Goal: Transaction & Acquisition: Purchase product/service

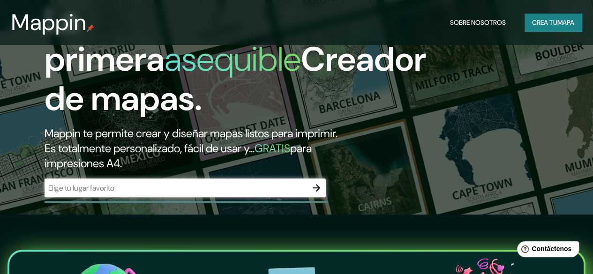
scroll to position [94, 0]
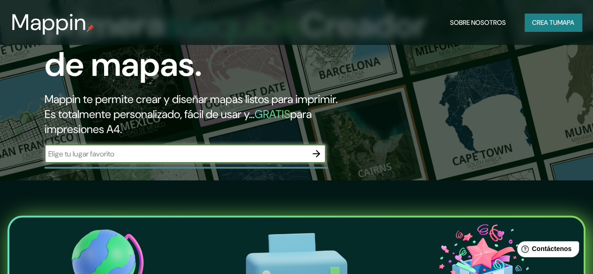
click at [275, 159] on input "text" at bounding box center [176, 154] width 262 height 11
click at [155, 159] on input "text" at bounding box center [176, 154] width 262 height 11
type input "BELLO ANTIOQUIA COLOMBIA"
click at [318, 157] on icon "button" at bounding box center [315, 153] width 7 height 7
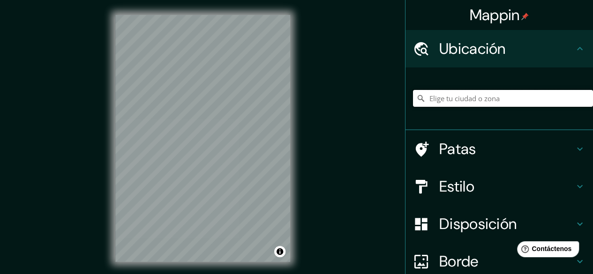
click at [472, 96] on input "Elige tu ciudad o zona" at bounding box center [503, 98] width 180 height 17
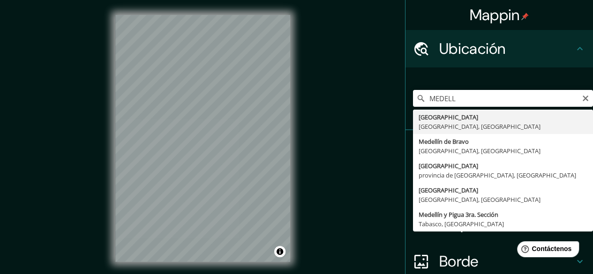
type input "Medellín, Antioquia, Colombia"
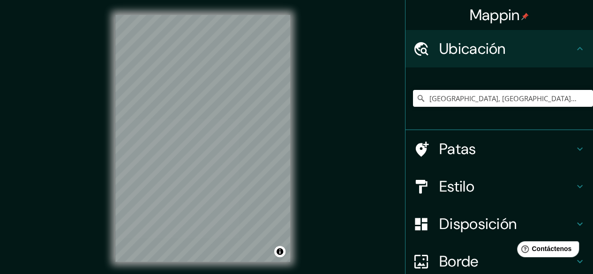
click at [448, 147] on font "Patas" at bounding box center [457, 149] width 37 height 20
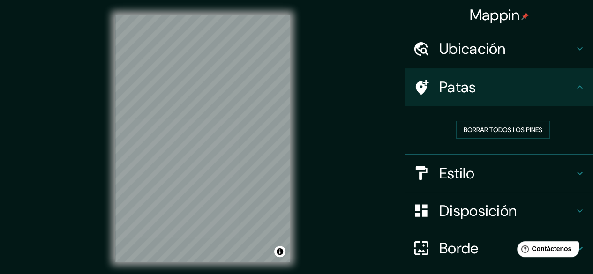
click at [420, 88] on icon at bounding box center [421, 87] width 16 height 16
click at [459, 171] on font "Estilo" at bounding box center [456, 173] width 35 height 20
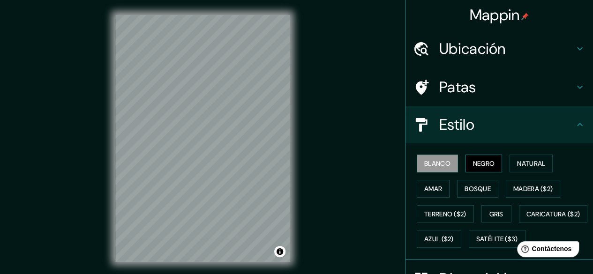
click at [473, 166] on font "Negro" at bounding box center [484, 163] width 22 height 8
click at [528, 160] on font "Natural" at bounding box center [531, 163] width 28 height 8
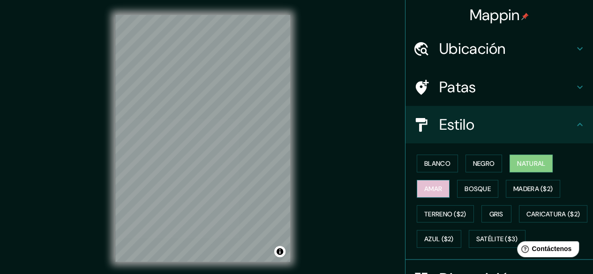
click at [424, 186] on font "Amar" at bounding box center [433, 189] width 18 height 8
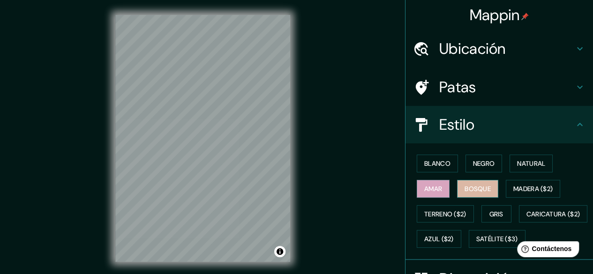
click at [465, 189] on font "Bosque" at bounding box center [477, 189] width 26 height 8
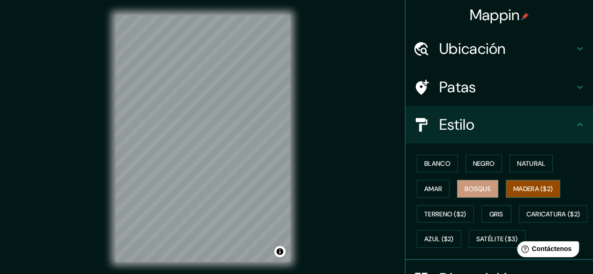
click at [523, 187] on font "Madera ($2)" at bounding box center [532, 189] width 39 height 8
click at [489, 212] on font "Gris" at bounding box center [496, 214] width 14 height 8
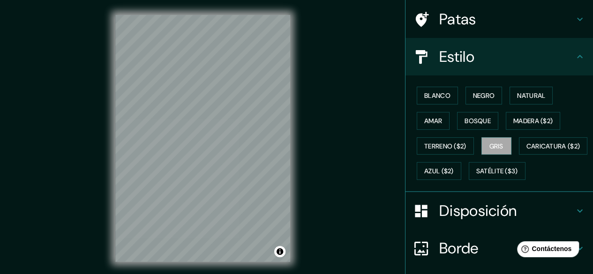
scroll to position [47, 0]
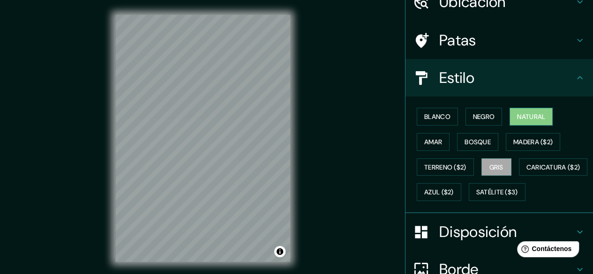
click at [523, 122] on button "Natural" at bounding box center [530, 117] width 43 height 18
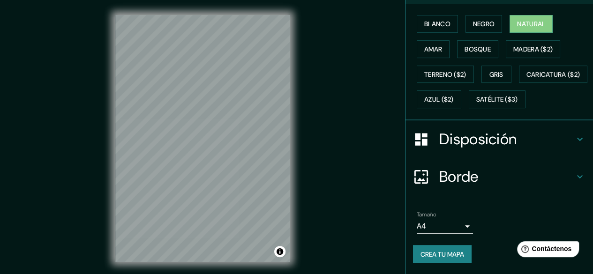
click at [455, 149] on font "Disposición" at bounding box center [477, 139] width 77 height 20
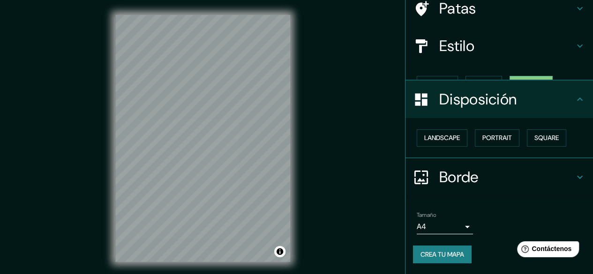
scroll to position [63, 0]
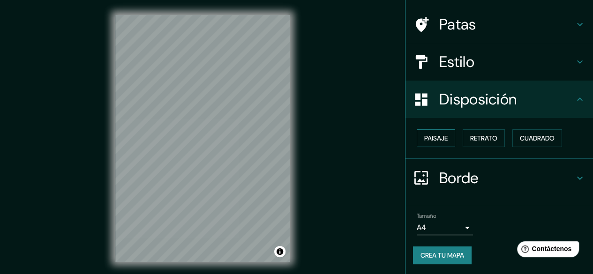
click at [434, 141] on font "Paisaje" at bounding box center [435, 138] width 23 height 8
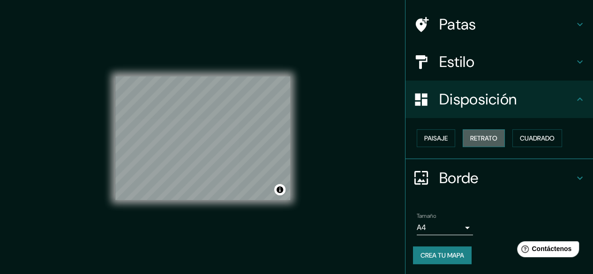
click at [477, 137] on font "Retrato" at bounding box center [483, 138] width 27 height 8
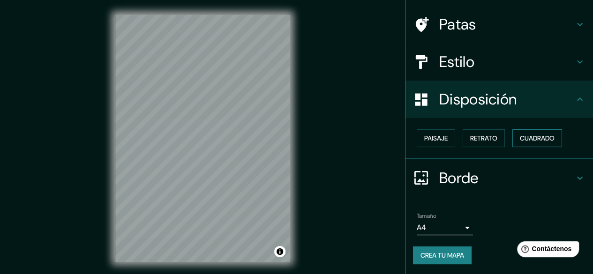
click at [550, 138] on button "Cuadrado" at bounding box center [537, 138] width 50 height 18
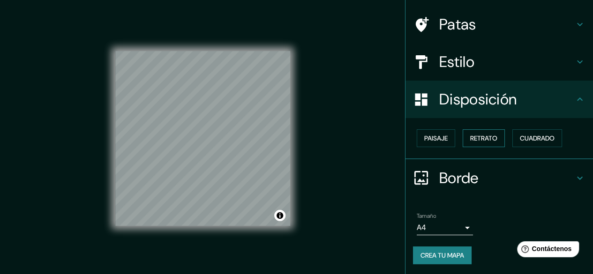
click at [477, 135] on font "Retrato" at bounding box center [483, 138] width 27 height 8
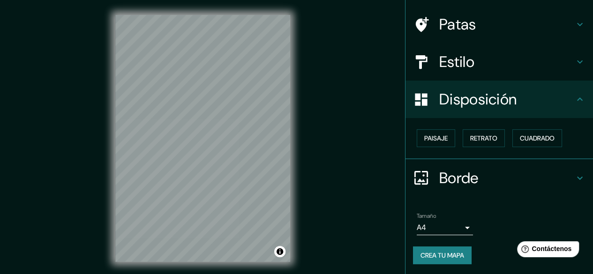
click at [456, 177] on font "Borde" at bounding box center [458, 178] width 39 height 20
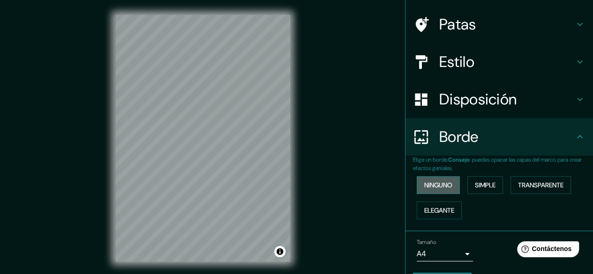
click at [439, 186] on font "Ninguno" at bounding box center [438, 185] width 28 height 8
click at [475, 186] on font "Simple" at bounding box center [485, 185] width 21 height 8
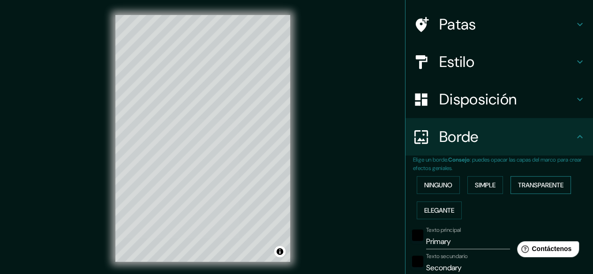
click at [533, 189] on font "Transparente" at bounding box center [540, 185] width 45 height 12
click at [433, 212] on font "Elegante" at bounding box center [439, 210] width 30 height 8
click at [543, 179] on font "Transparente" at bounding box center [540, 185] width 45 height 12
click at [486, 183] on font "Simple" at bounding box center [485, 185] width 21 height 8
click at [438, 186] on font "Ninguno" at bounding box center [438, 185] width 28 height 8
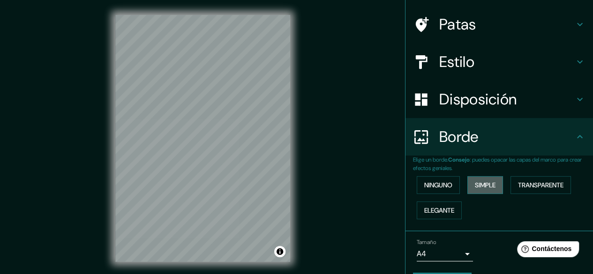
click at [467, 186] on button "Simple" at bounding box center [485, 185] width 36 height 18
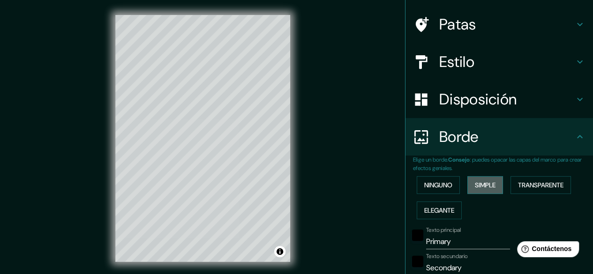
click at [478, 184] on font "Simple" at bounding box center [485, 185] width 21 height 8
type input "149"
type input "30"
click at [536, 187] on font "Transparente" at bounding box center [540, 185] width 45 height 8
click at [433, 187] on font "Ninguno" at bounding box center [438, 185] width 28 height 8
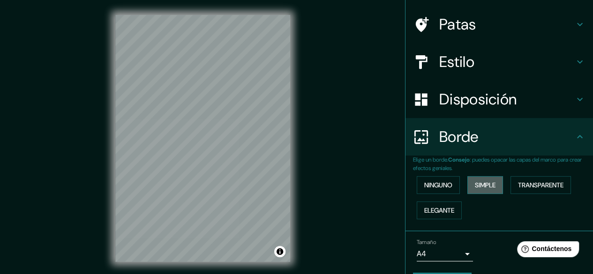
click at [485, 187] on font "Simple" at bounding box center [485, 185] width 21 height 8
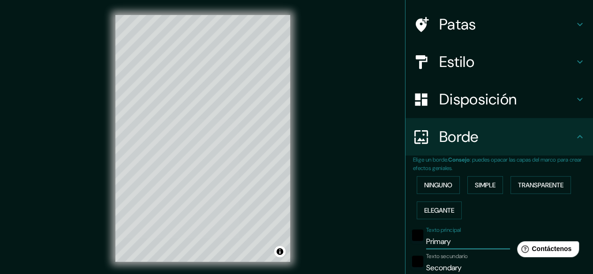
click at [450, 243] on input "Primary" at bounding box center [468, 241] width 84 height 15
click at [433, 186] on font "Ninguno" at bounding box center [438, 185] width 28 height 8
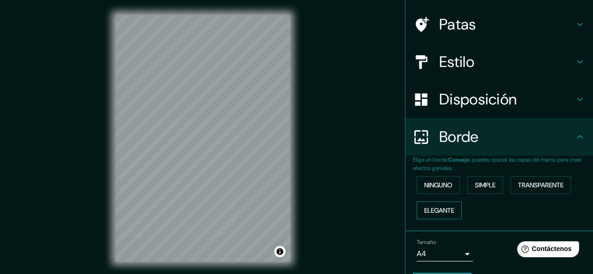
click at [429, 213] on font "Elegante" at bounding box center [439, 210] width 30 height 8
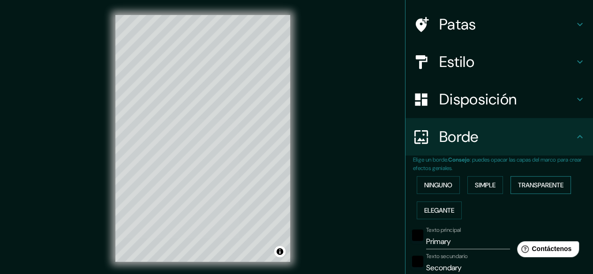
click at [532, 182] on font "Transparente" at bounding box center [540, 185] width 45 height 8
click at [495, 184] on button "Simple" at bounding box center [485, 185] width 36 height 18
click at [547, 186] on font "Transparente" at bounding box center [540, 185] width 45 height 8
click at [463, 244] on input "Primary" at bounding box center [468, 241] width 84 height 15
drag, startPoint x: 462, startPoint y: 243, endPoint x: 449, endPoint y: 235, distance: 15.7
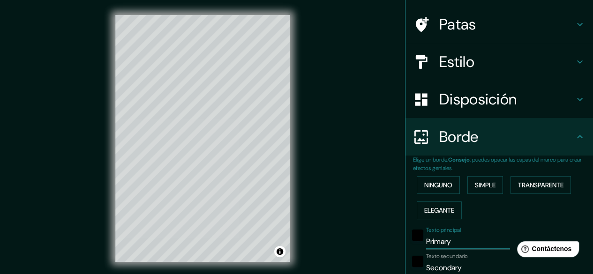
click at [411, 241] on div "Texto principal Primary" at bounding box center [486, 238] width 154 height 22
type input "b"
type input "179"
type input "30"
type input "bEL"
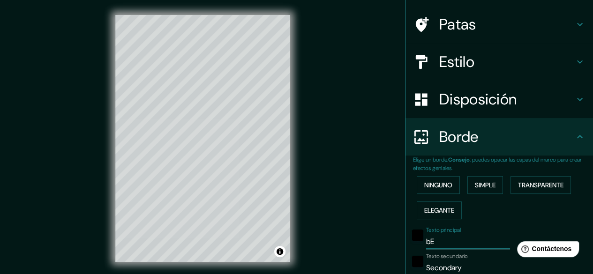
type input "179"
type input "30"
type input "bELLO"
type input "179"
type input "30"
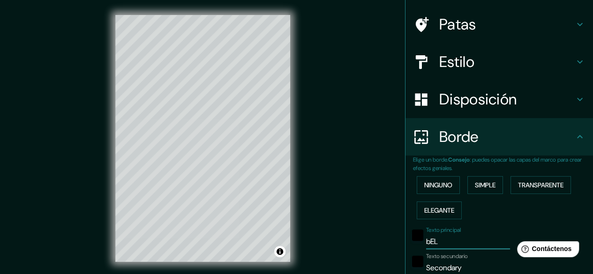
type input "bE"
type input "179"
type input "30"
type input "b"
type input "179"
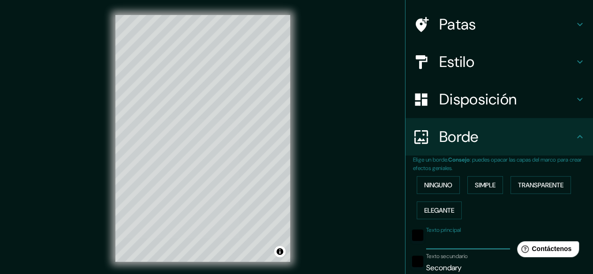
type input "30"
type input "an"
type input "179"
type input "30"
type input "ana"
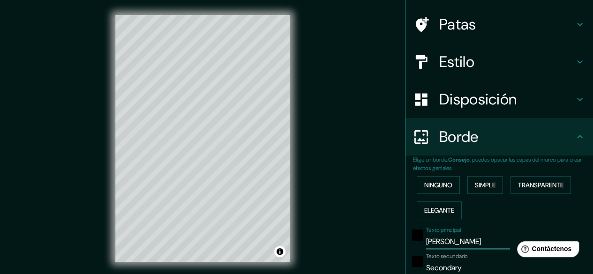
type input "179"
type input "30"
type input "anal"
type input "179"
type input "30"
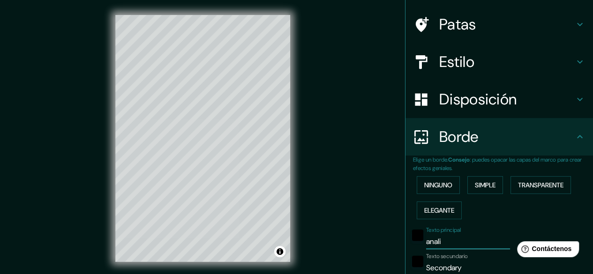
type input "analis"
type input "179"
type input "30"
type input "analisis"
type input "179"
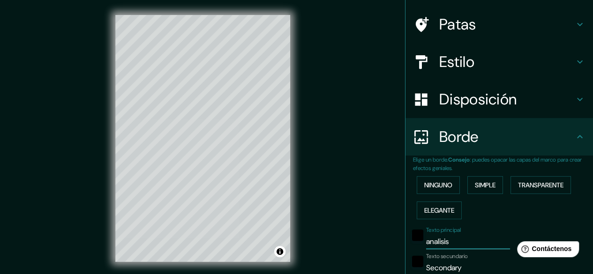
type input "30"
type input "analisis"
click at [451, 263] on input "Secondary" at bounding box center [468, 267] width 84 height 15
drag, startPoint x: 458, startPoint y: 265, endPoint x: 419, endPoint y: 265, distance: 39.4
click at [426, 265] on input "Secondary" at bounding box center [468, 267] width 84 height 15
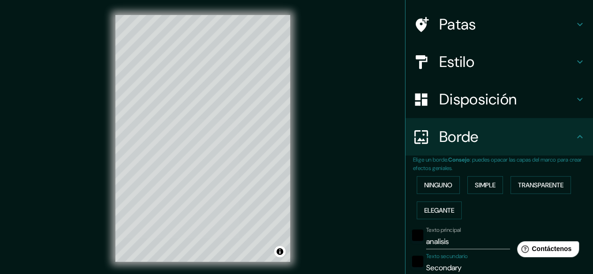
type input "C"
type input "179"
type input "30"
type input "Cra"
type input "179"
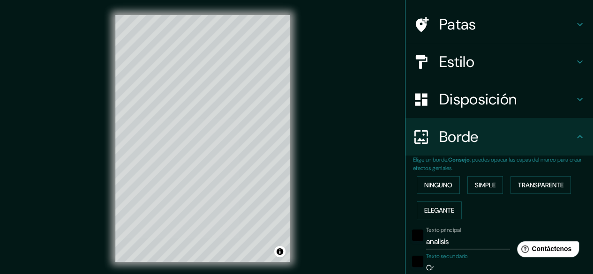
type input "30"
type input "Cra"
type input "179"
type input "30"
type input "Cra 47"
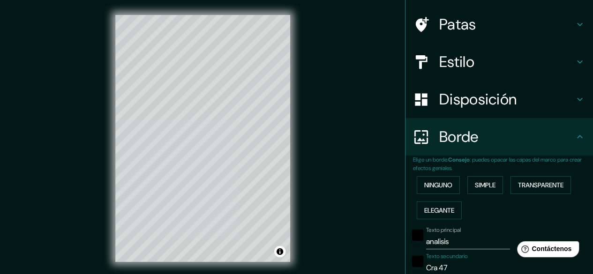
type input "179"
type input "30"
type input "Cra 47"
type input "179"
type input "30"
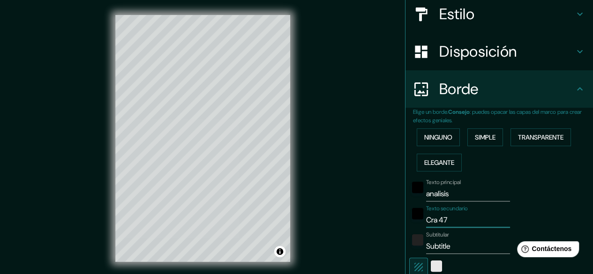
scroll to position [156, 0]
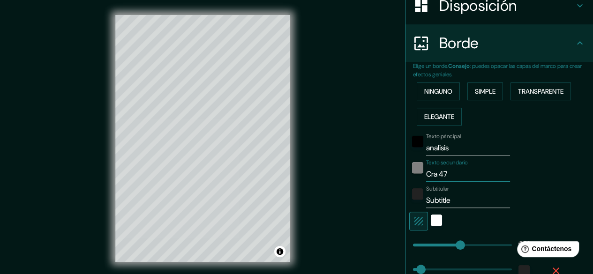
drag, startPoint x: 446, startPoint y: 172, endPoint x: 415, endPoint y: 169, distance: 31.1
click at [415, 169] on div "Texto secundario Cra 47" at bounding box center [486, 170] width 154 height 22
type input "179"
type input "30"
type input "B"
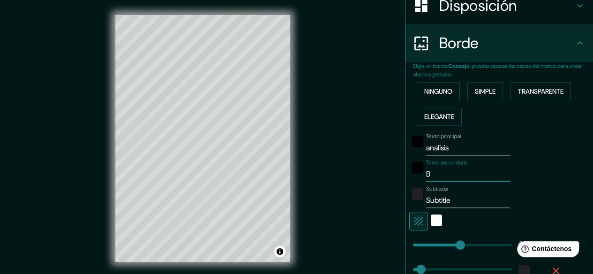
type input "179"
type input "30"
type input "Bel"
type input "179"
type input "30"
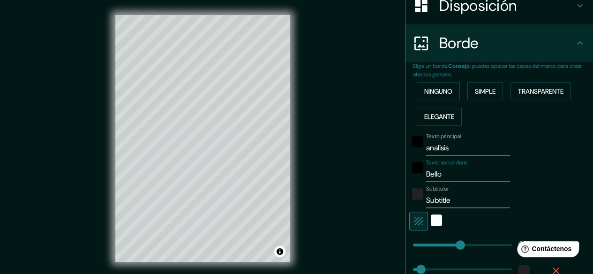
type input "Bello"
type input "179"
type input "30"
type input "Bello"
click at [445, 144] on input "analisis" at bounding box center [468, 148] width 84 height 15
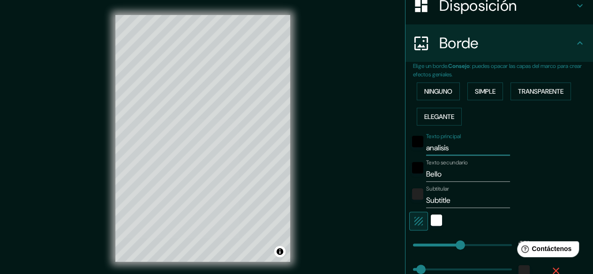
drag, startPoint x: 418, startPoint y: 147, endPoint x: 413, endPoint y: 147, distance: 4.7
click at [413, 147] on div "Texto principal analisis" at bounding box center [486, 144] width 154 height 22
click at [453, 172] on input "Bello" at bounding box center [468, 174] width 84 height 15
drag, startPoint x: 452, startPoint y: 150, endPoint x: 445, endPoint y: 193, distance: 43.7
click at [452, 151] on input "analisis" at bounding box center [468, 148] width 84 height 15
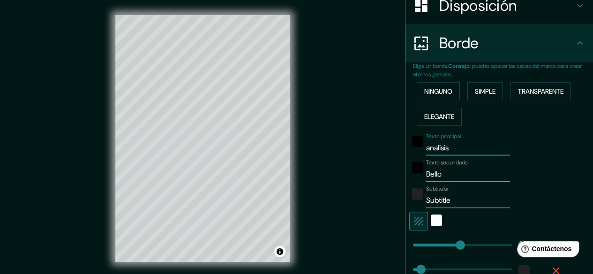
click at [442, 198] on input "Subtitle" at bounding box center [468, 200] width 84 height 15
drag, startPoint x: 449, startPoint y: 197, endPoint x: 417, endPoint y: 198, distance: 31.9
click at [417, 198] on div "Subtitular Subtitle" at bounding box center [486, 197] width 154 height 22
paste input "Cra 47"
type input "Cra 47"
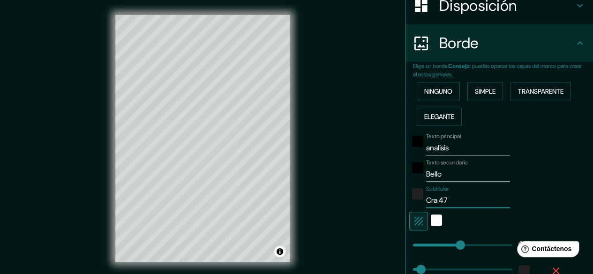
type input "179"
type input "30"
type input "Cra 47"
drag, startPoint x: 446, startPoint y: 147, endPoint x: 412, endPoint y: 149, distance: 34.3
click at [412, 149] on div "Texto principal analisis" at bounding box center [486, 144] width 154 height 22
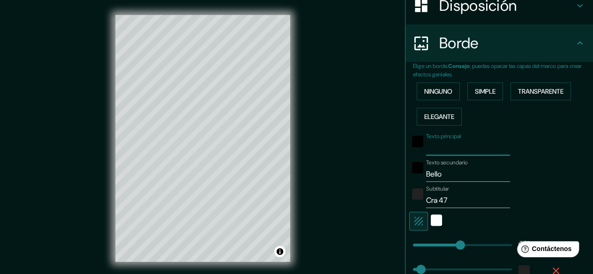
type input "179"
type input "30"
click at [443, 175] on input "Bello" at bounding box center [468, 174] width 84 height 15
paste input "analisis"
type input "Bello analisis"
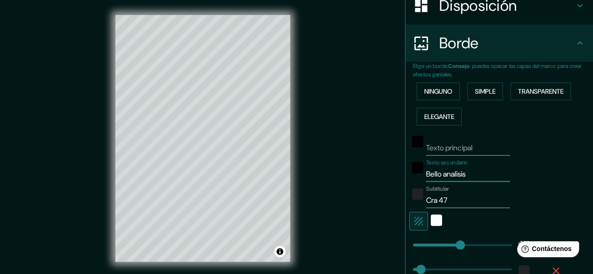
type input "179"
type input "30"
drag, startPoint x: 437, startPoint y: 173, endPoint x: 410, endPoint y: 174, distance: 26.7
click at [410, 174] on div "Texto secundario Bello analisis" at bounding box center [486, 170] width 154 height 22
type input "analisis"
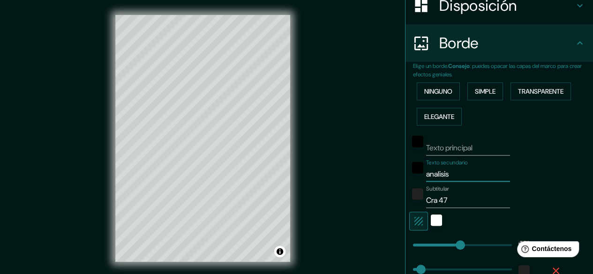
type input "179"
type input "30"
type input "analisis"
click at [445, 147] on input "Texto principal" at bounding box center [468, 148] width 84 height 15
paste input "Bello"
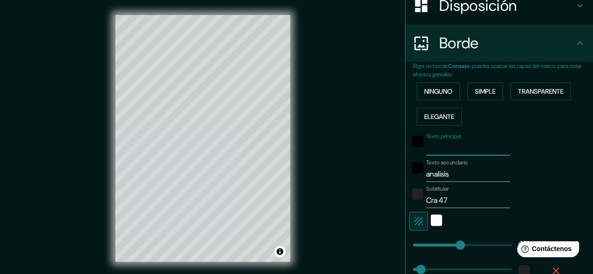
type input "Bello"
type input "179"
type input "30"
type input "Bello"
click at [452, 168] on input "analisis" at bounding box center [468, 174] width 84 height 15
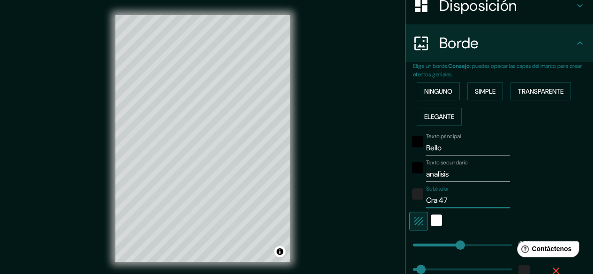
click at [452, 201] on input "Cra 47" at bounding box center [468, 200] width 84 height 15
click at [431, 223] on div "blanco" at bounding box center [436, 220] width 11 height 11
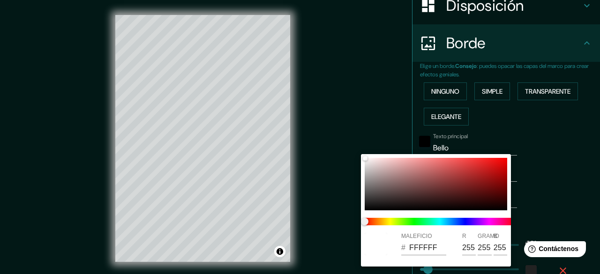
click at [547, 195] on div at bounding box center [300, 137] width 600 height 274
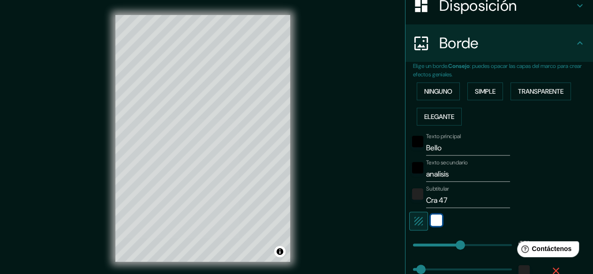
type input "179"
drag, startPoint x: 447, startPoint y: 174, endPoint x: 416, endPoint y: 173, distance: 31.9
click at [416, 173] on div "Texto secundario analisis" at bounding box center [486, 170] width 154 height 22
drag, startPoint x: 437, startPoint y: 201, endPoint x: 416, endPoint y: 197, distance: 21.0
click at [416, 197] on div "Subtitular Cra 47" at bounding box center [486, 197] width 154 height 22
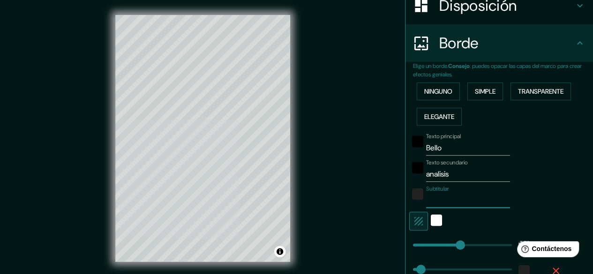
type input "179"
type input "30"
click at [444, 171] on input "analisis" at bounding box center [468, 174] width 84 height 15
drag, startPoint x: 445, startPoint y: 171, endPoint x: 407, endPoint y: 171, distance: 37.9
click at [409, 171] on div "Texto secundario analisis" at bounding box center [486, 170] width 154 height 22
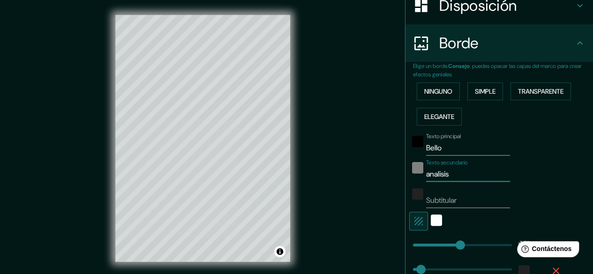
paste input "Cra 47"
type input "Cra 47"
type input "179"
type input "30"
type input "Cra 47"
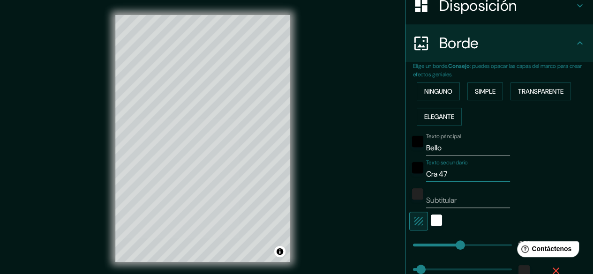
click at [446, 201] on input "Subtitular" at bounding box center [468, 200] width 84 height 15
type input "A"
type input "179"
type input "30"
type input "Ana"
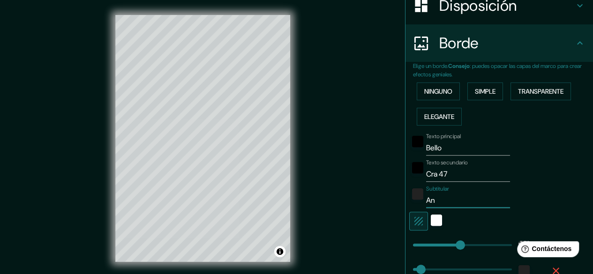
type input "179"
type input "30"
type input "Analisis"
type input "179"
type input "30"
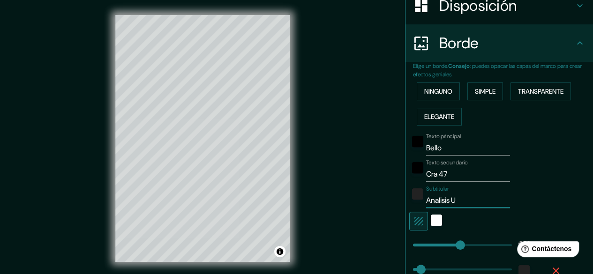
type input "Analisis Ur"
type input "179"
type input "30"
type input "Analisis Urbano"
type input "179"
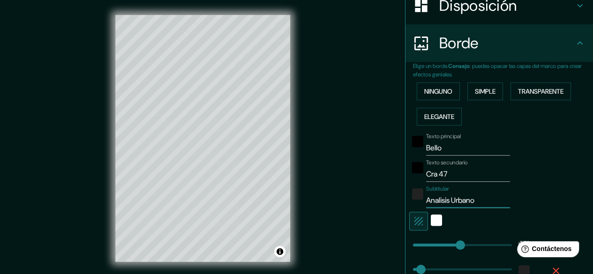
type input "30"
click at [437, 201] on input "Analisis Urbano" at bounding box center [468, 200] width 84 height 15
type input "Análisis Urbano"
type input "179"
type input "30"
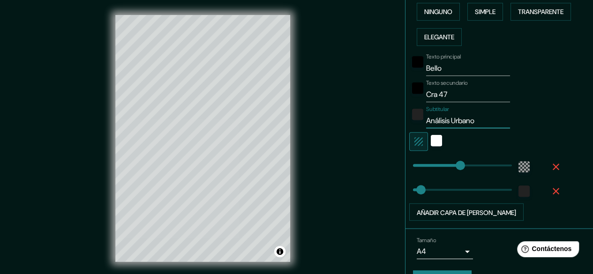
scroll to position [250, 0]
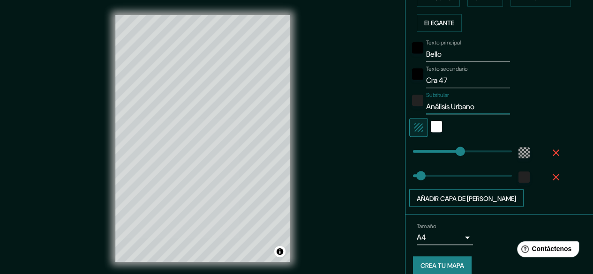
type input "Análisis Urbano"
click at [460, 197] on font "Añadir capa de marco" at bounding box center [465, 198] width 99 height 8
type input "179"
type input "30"
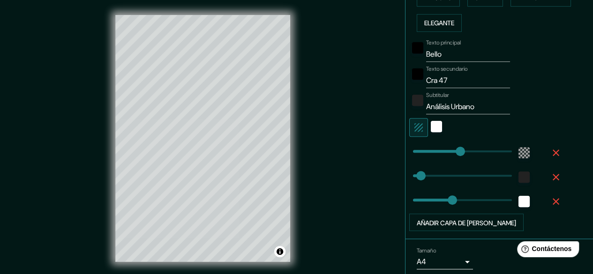
type input "149"
click at [469, 220] on font "Añadir capa de marco" at bounding box center [465, 222] width 99 height 8
type input "179"
type input "30"
type input "149"
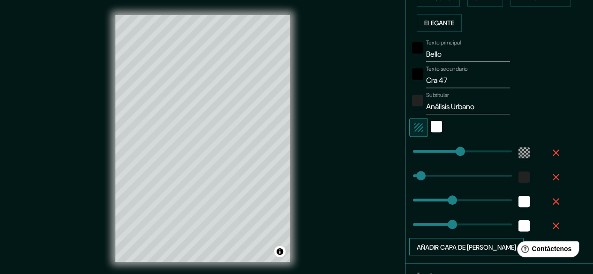
type input "242"
type input "179"
type input "30"
type input "149"
click at [472, 220] on span at bounding box center [476, 224] width 9 height 9
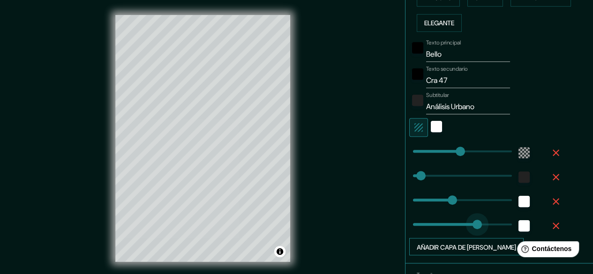
type input "179"
type input "30"
type input "149"
type input "179"
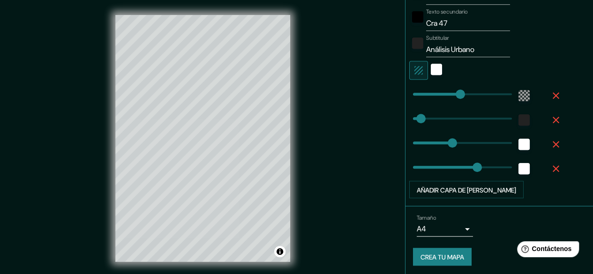
scroll to position [308, 0]
click at [552, 93] on icon "button" at bounding box center [555, 95] width 7 height 7
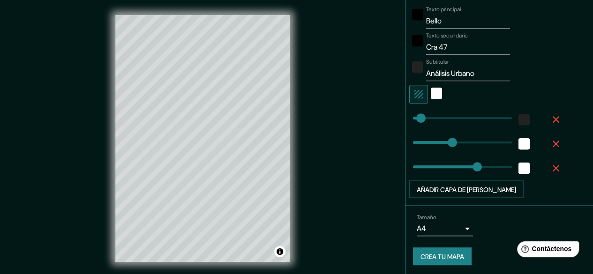
click at [552, 118] on icon "button" at bounding box center [555, 119] width 7 height 7
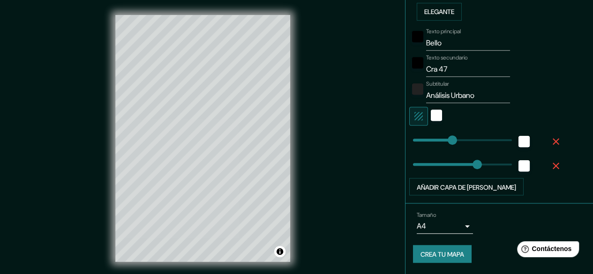
scroll to position [259, 0]
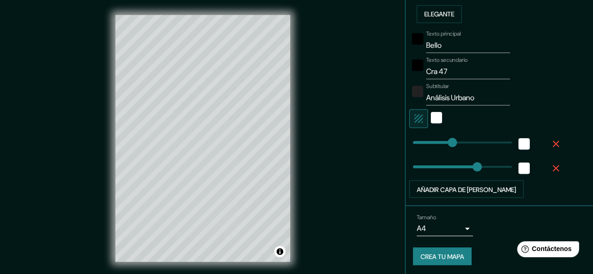
click at [550, 141] on icon "button" at bounding box center [555, 143] width 11 height 11
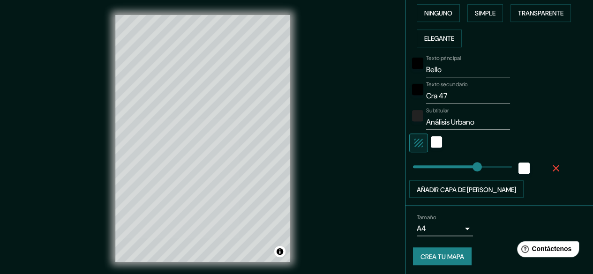
click at [552, 168] on icon "button" at bounding box center [555, 168] width 7 height 7
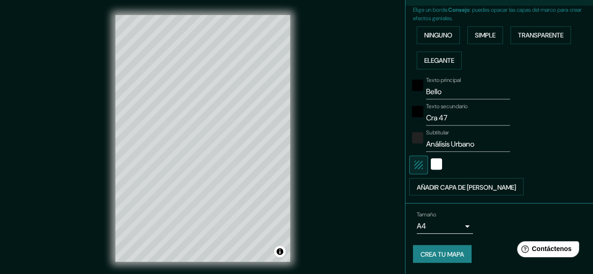
scroll to position [210, 0]
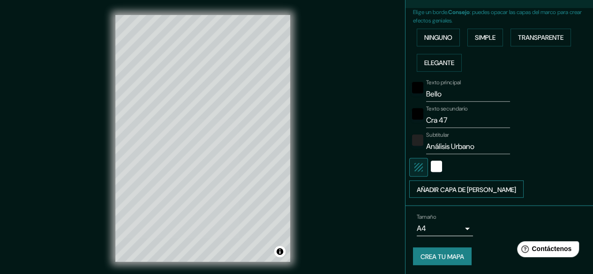
click at [459, 186] on font "Añadir capa de marco" at bounding box center [465, 189] width 99 height 8
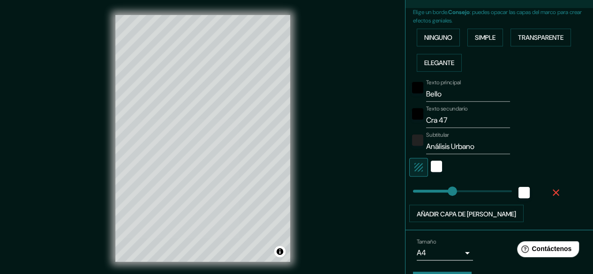
type input "149"
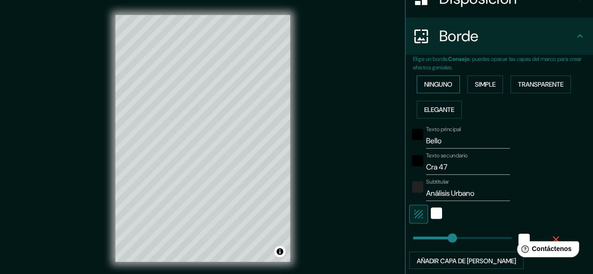
click at [436, 82] on font "Ninguno" at bounding box center [438, 84] width 28 height 8
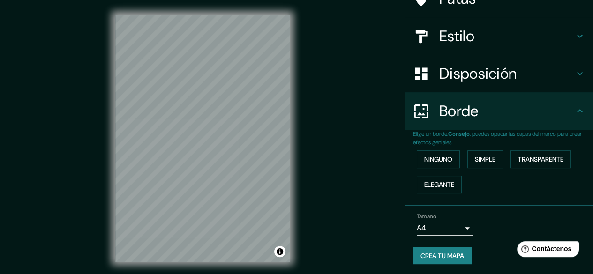
click at [475, 82] on font "Disposición" at bounding box center [477, 74] width 77 height 20
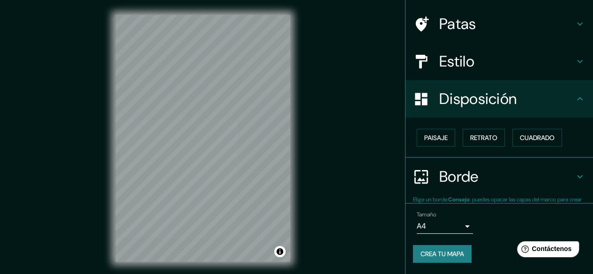
scroll to position [63, 0]
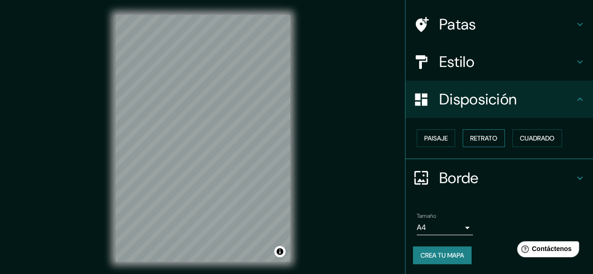
click at [477, 138] on font "Retrato" at bounding box center [483, 138] width 27 height 8
click at [530, 136] on font "Cuadrado" at bounding box center [537, 138] width 35 height 8
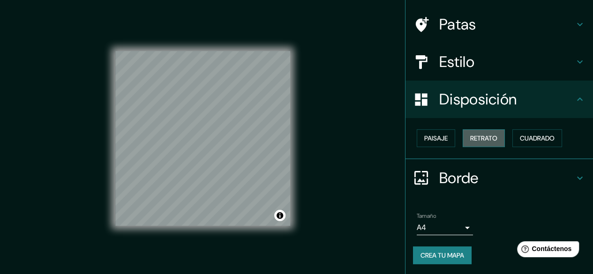
click at [477, 139] on font "Retrato" at bounding box center [483, 138] width 27 height 8
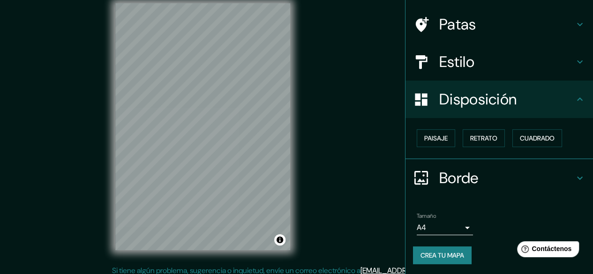
scroll to position [17, 0]
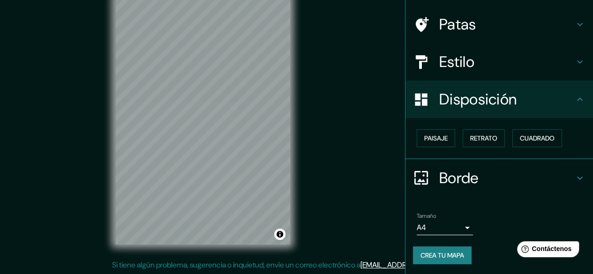
click at [496, 169] on h4 "Borde" at bounding box center [506, 178] width 135 height 19
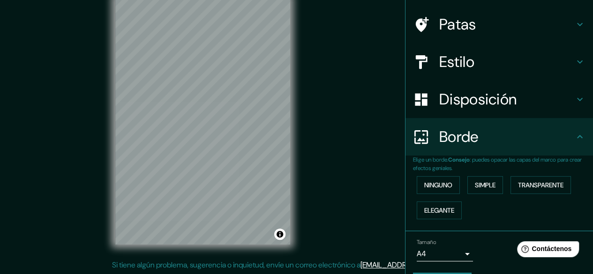
scroll to position [89, 0]
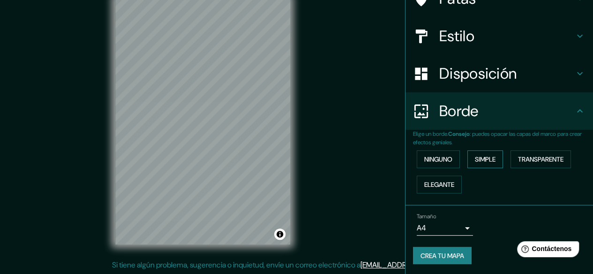
click at [476, 160] on font "Simple" at bounding box center [485, 159] width 21 height 8
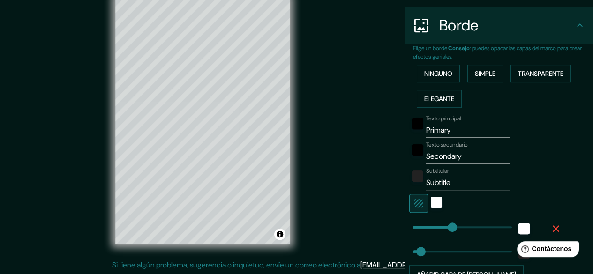
scroll to position [182, 0]
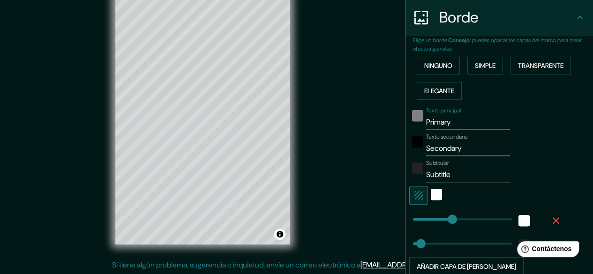
drag, startPoint x: 456, startPoint y: 119, endPoint x: 409, endPoint y: 119, distance: 47.3
click at [409, 119] on div "Texto principal Primary" at bounding box center [486, 118] width 154 height 22
type input "B"
type input "149"
type input "30"
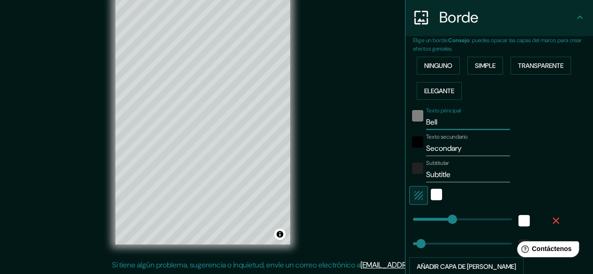
type input "Bello"
type input "149"
type input "30"
type input "Bello"
click at [457, 147] on input "Secondary" at bounding box center [468, 148] width 84 height 15
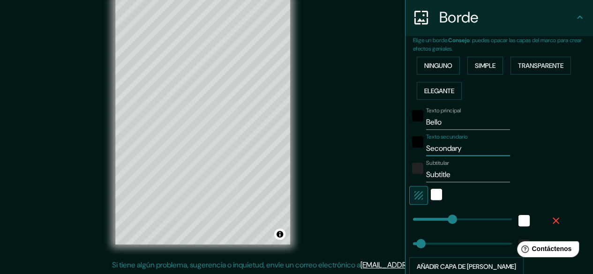
click at [409, 147] on div "Texto secundario Secondary" at bounding box center [486, 145] width 154 height 22
type input "C"
type input "149"
type input "30"
type input "Cr"
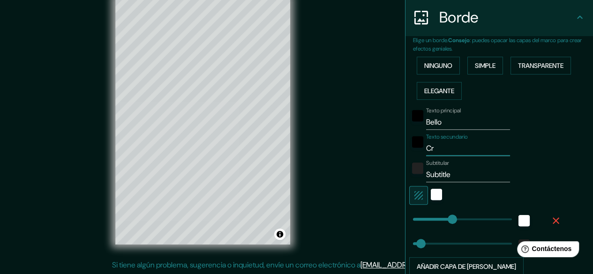
type input "149"
type input "30"
type input "Cra"
type input "149"
type input "30"
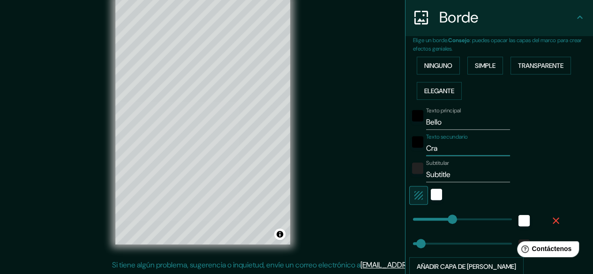
type input "Cra 4"
type input "149"
type input "30"
type input "Cra 47"
type input "149"
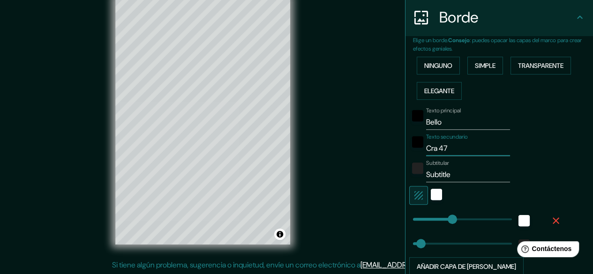
type input "30"
type input "Cra 47"
click at [452, 178] on input "Subtitle" at bounding box center [468, 174] width 84 height 15
drag, startPoint x: 444, startPoint y: 175, endPoint x: 405, endPoint y: 171, distance: 39.1
click at [409, 171] on div "Subtitular Subtitle" at bounding box center [486, 171] width 154 height 22
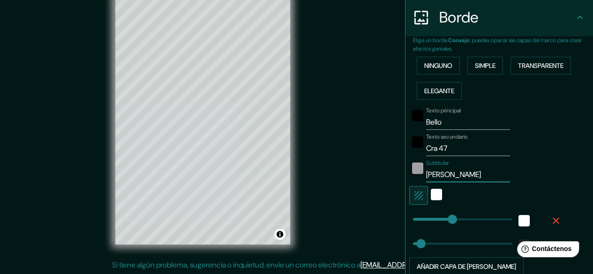
type input "Anal"
type input "149"
type input "30"
type input "Analis"
type input "149"
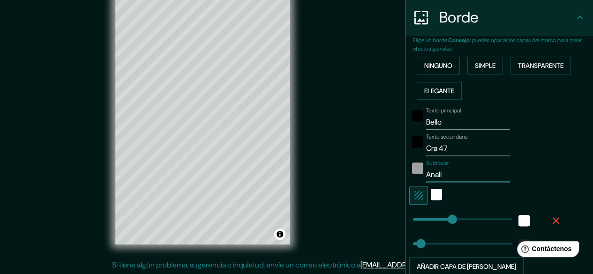
type input "30"
type input "Analisis"
type input "149"
type input "30"
type input "Analisis Ur"
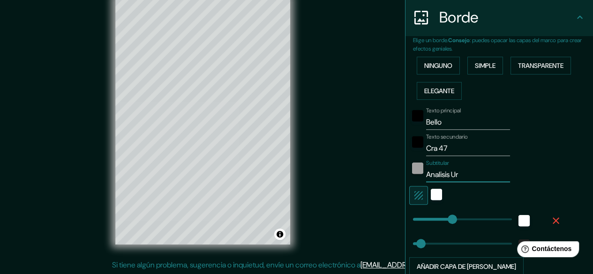
type input "149"
type input "30"
type input "Analisis Urban"
type input "149"
type input "30"
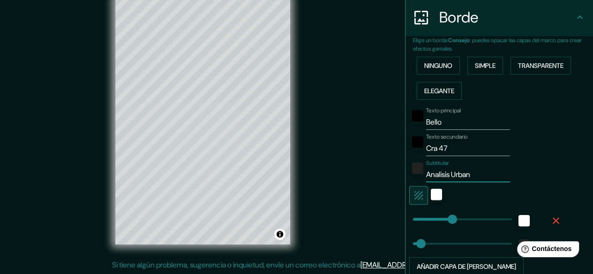
type input "Analisis Urbano"
type input "149"
type input "30"
click at [436, 173] on input "Analisis Urbano" at bounding box center [468, 174] width 84 height 15
type input "Análisis Urbano"
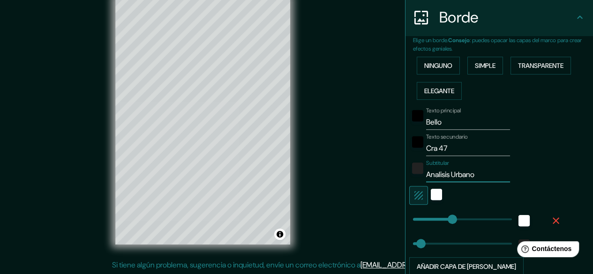
type input "149"
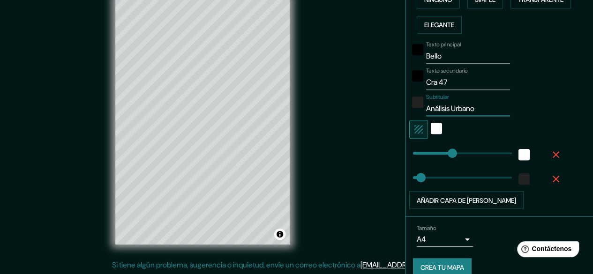
scroll to position [259, 0]
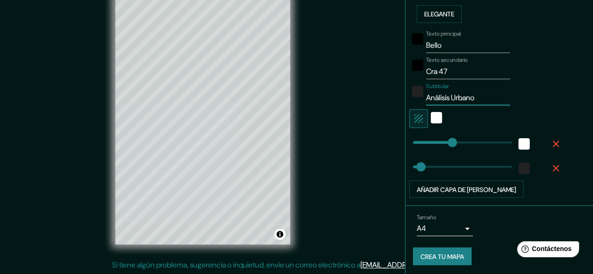
type input "30"
type input "Análisis Urbano"
click at [445, 255] on font "Crea tu mapa" at bounding box center [442, 257] width 44 height 8
